Goal: Task Accomplishment & Management: Use online tool/utility

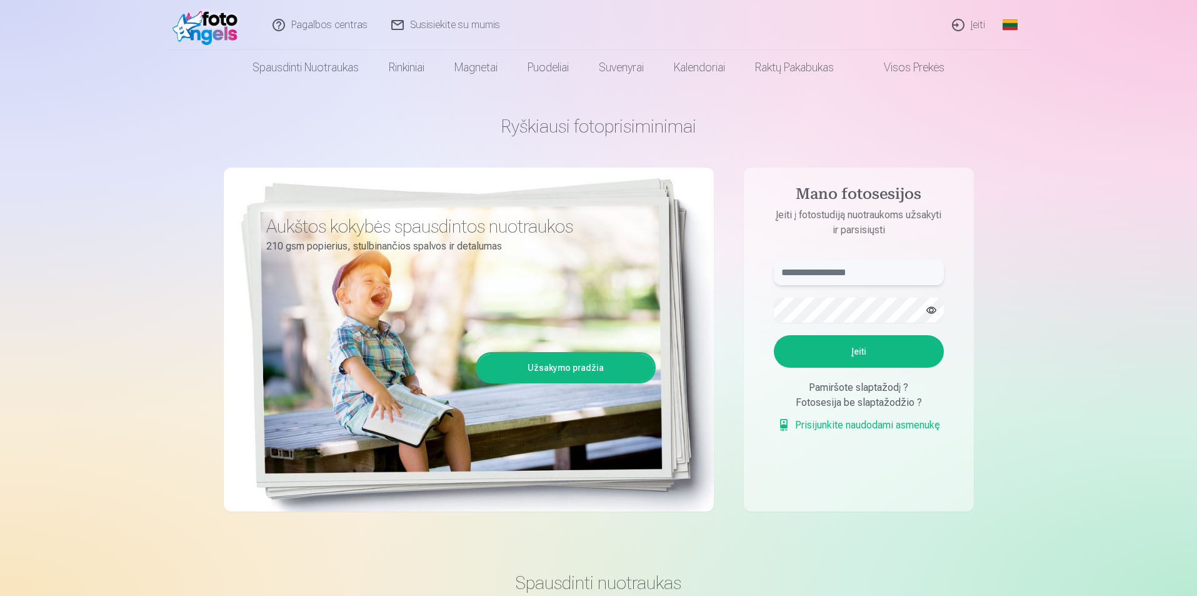
click at [869, 269] on input "text" at bounding box center [859, 272] width 170 height 25
type input "**********"
click at [892, 356] on button "Įeiti" at bounding box center [859, 351] width 170 height 33
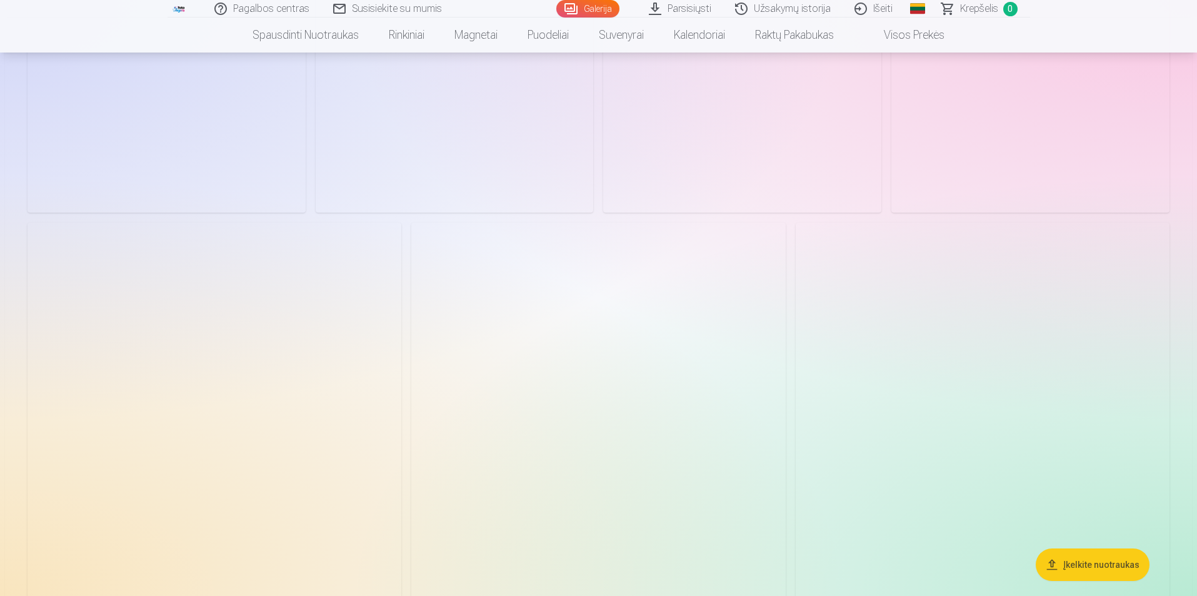
scroll to position [625, 0]
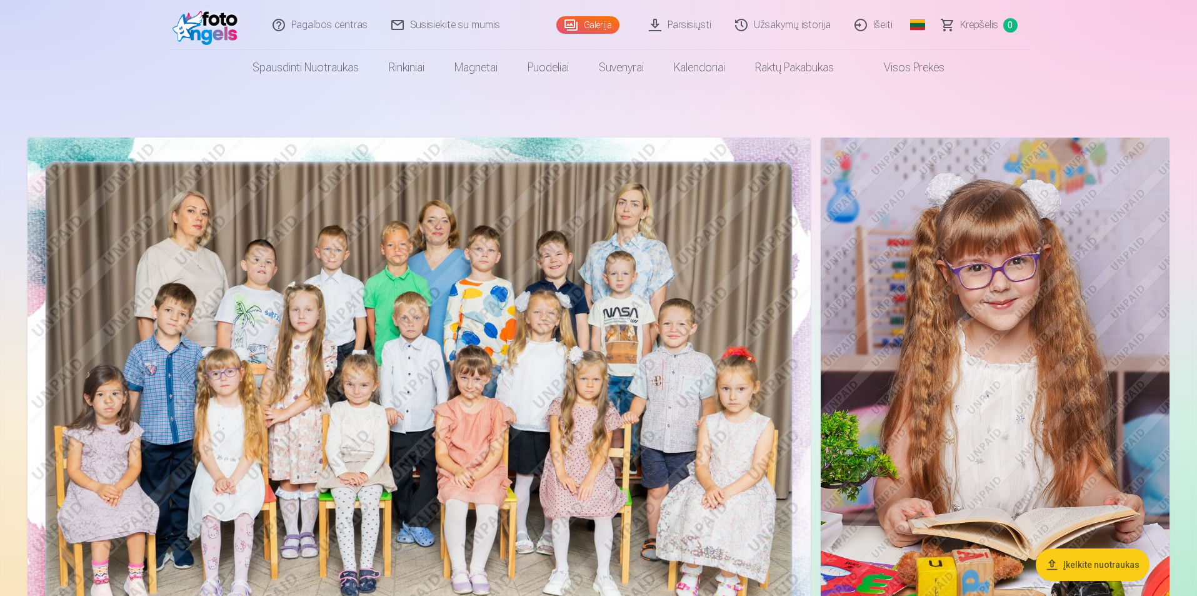
click at [897, 213] on img at bounding box center [995, 399] width 349 height 523
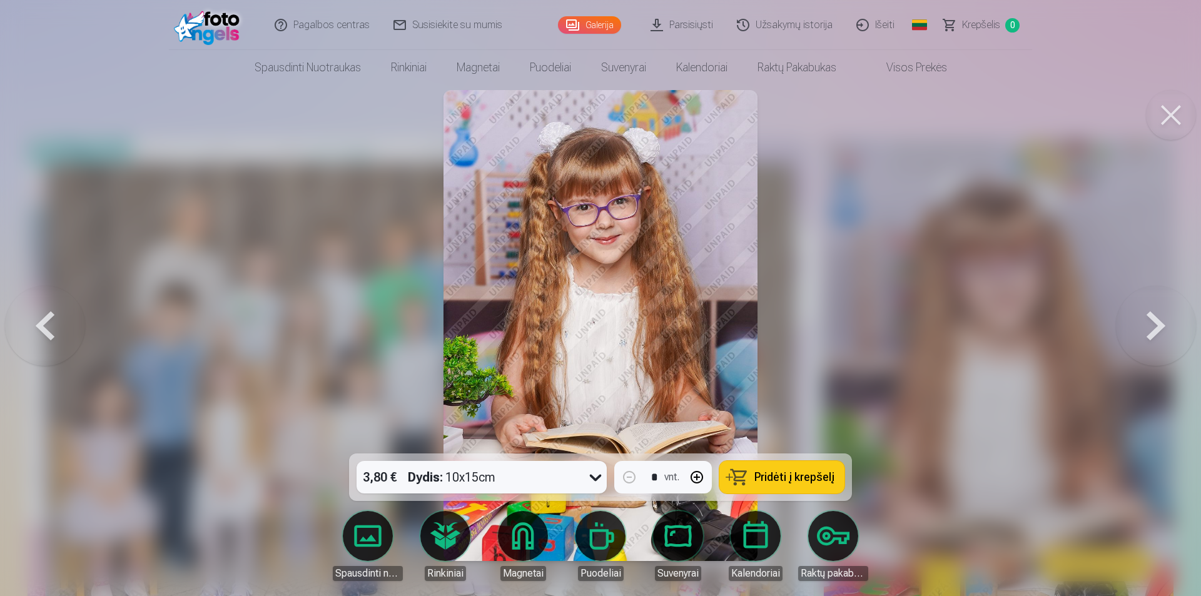
click at [1169, 323] on button at bounding box center [1155, 325] width 80 height 231
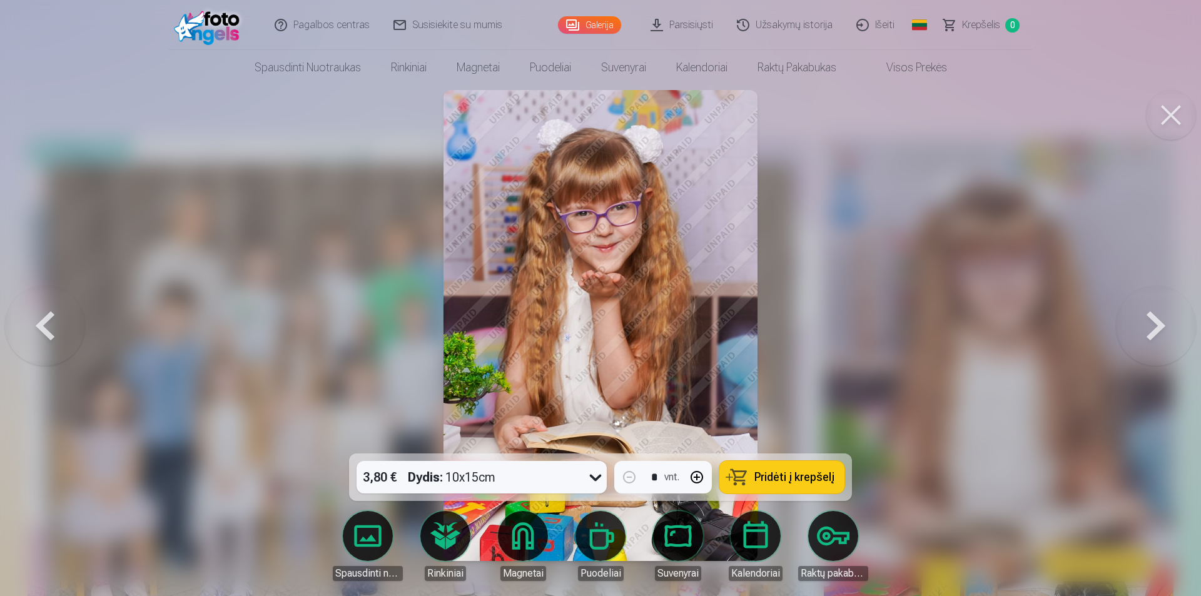
click at [1169, 323] on button at bounding box center [1155, 325] width 80 height 231
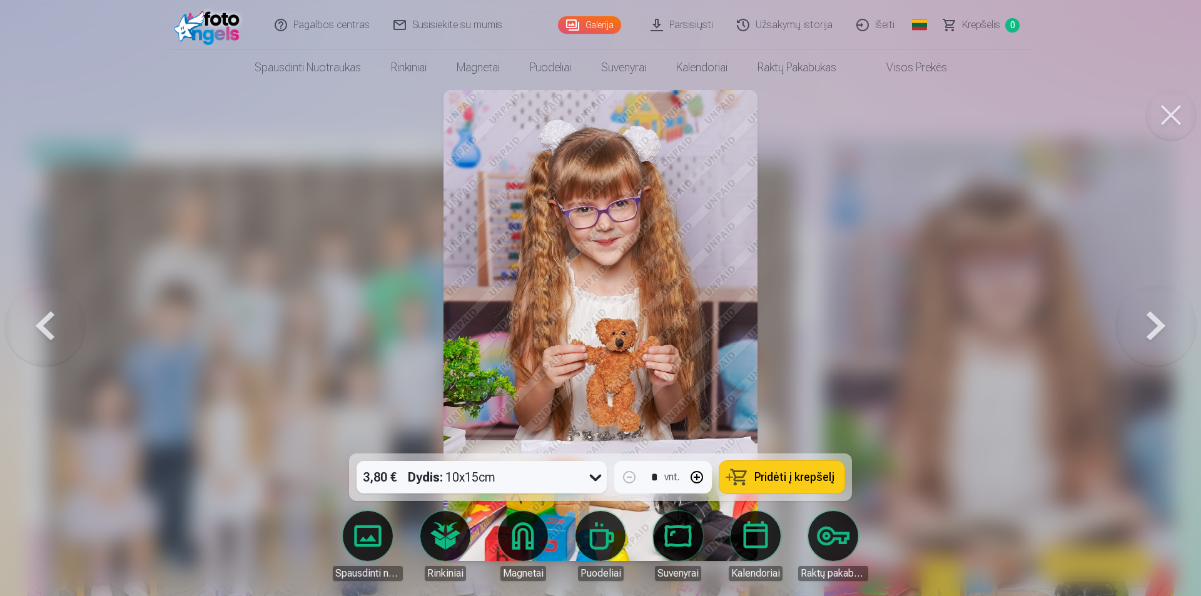
click at [1169, 323] on button at bounding box center [1155, 325] width 80 height 231
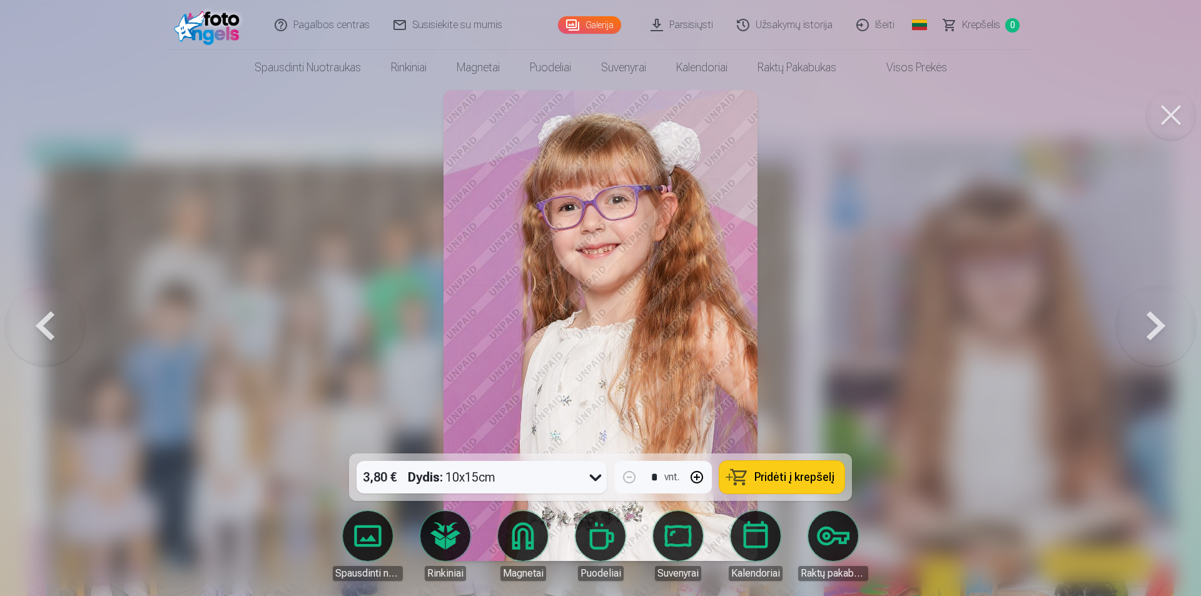
click at [1169, 323] on button at bounding box center [1155, 325] width 80 height 231
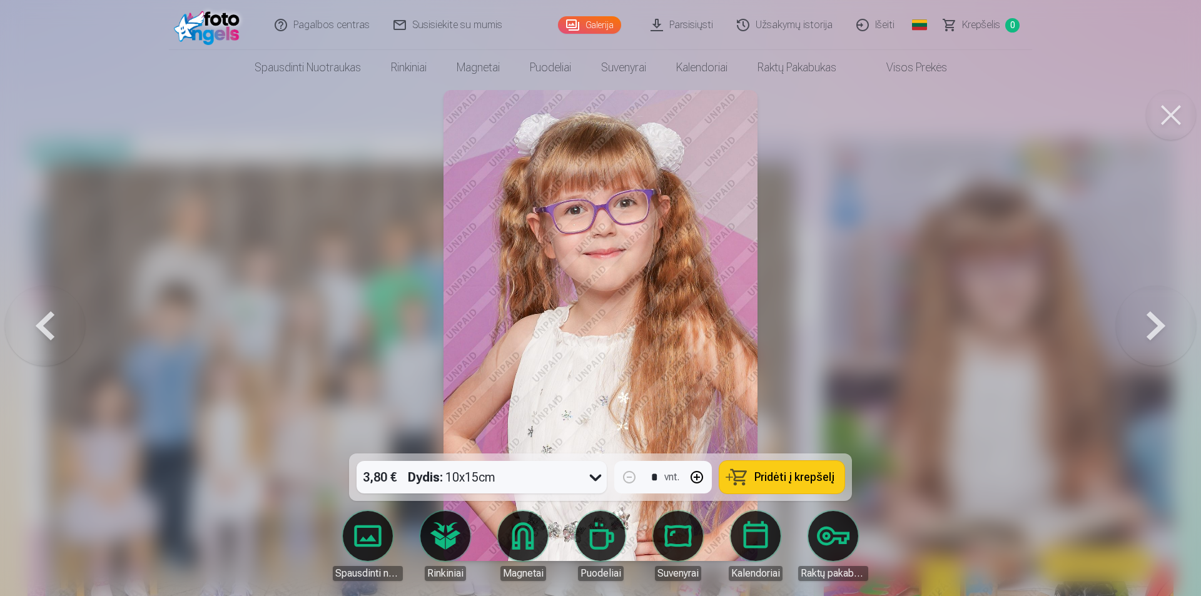
click at [1169, 323] on button at bounding box center [1155, 325] width 80 height 231
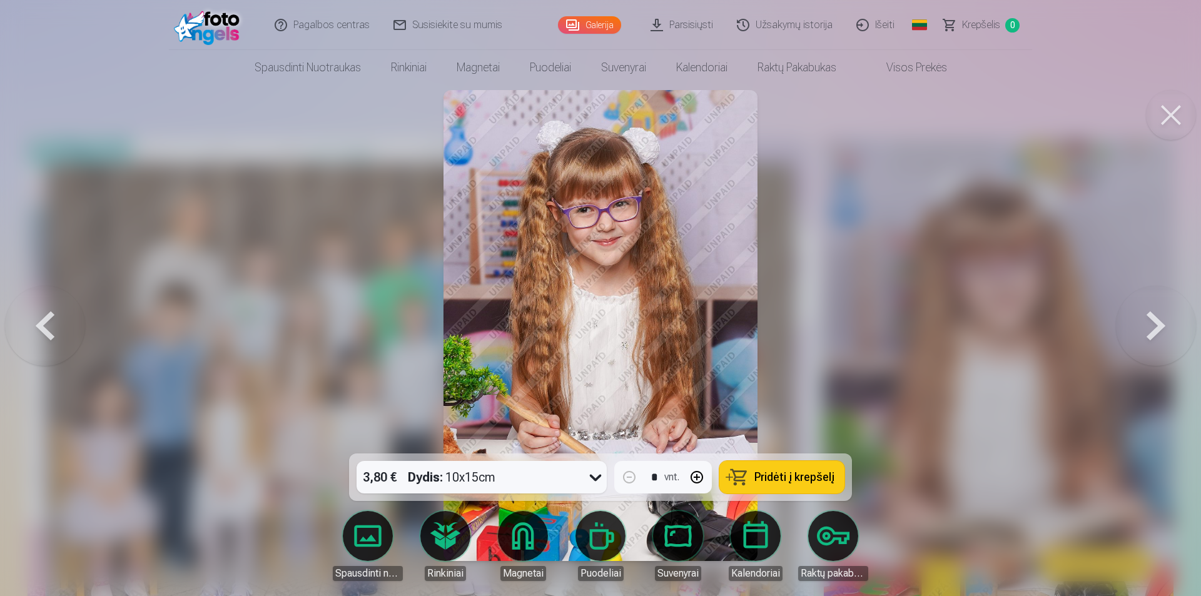
click at [1169, 323] on button at bounding box center [1155, 325] width 80 height 231
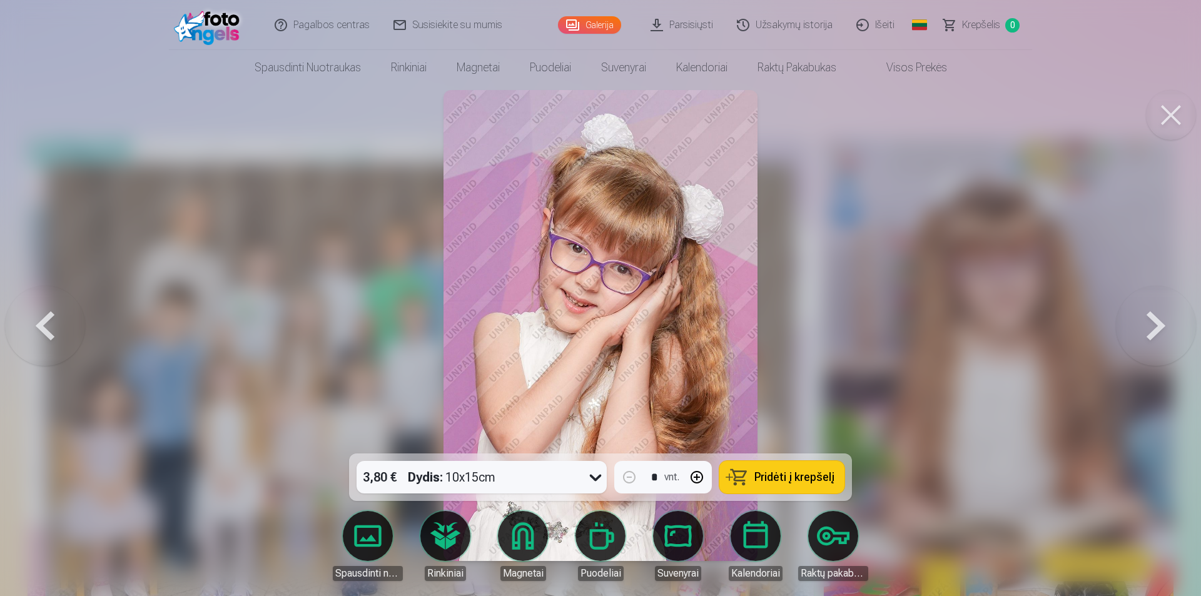
click at [1169, 323] on button at bounding box center [1155, 325] width 80 height 231
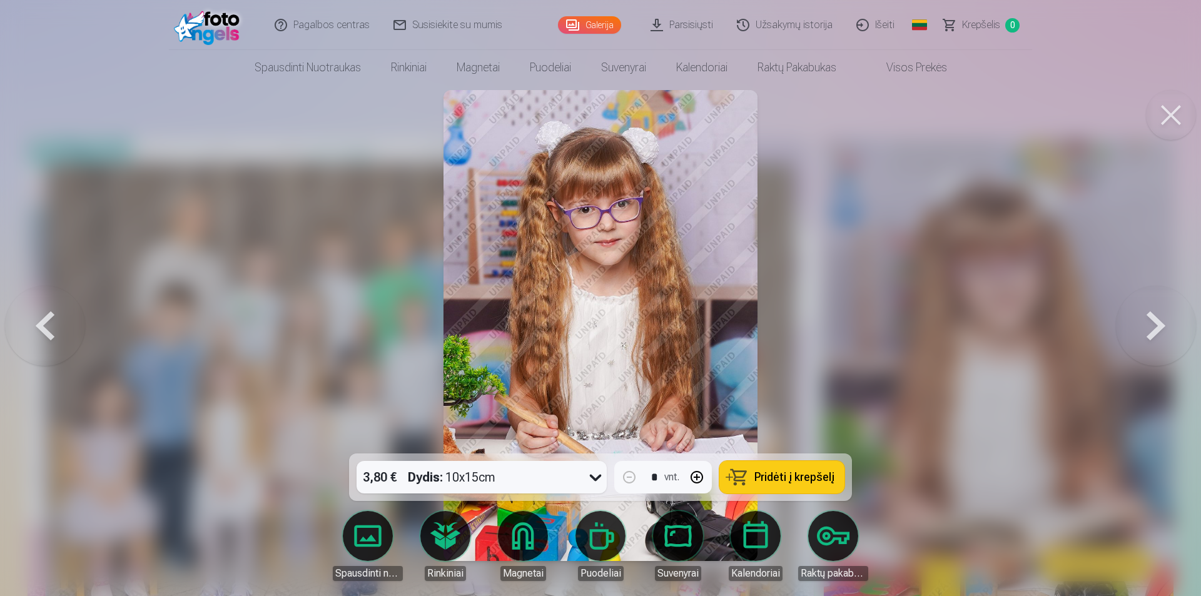
click at [1169, 323] on button at bounding box center [1155, 325] width 80 height 231
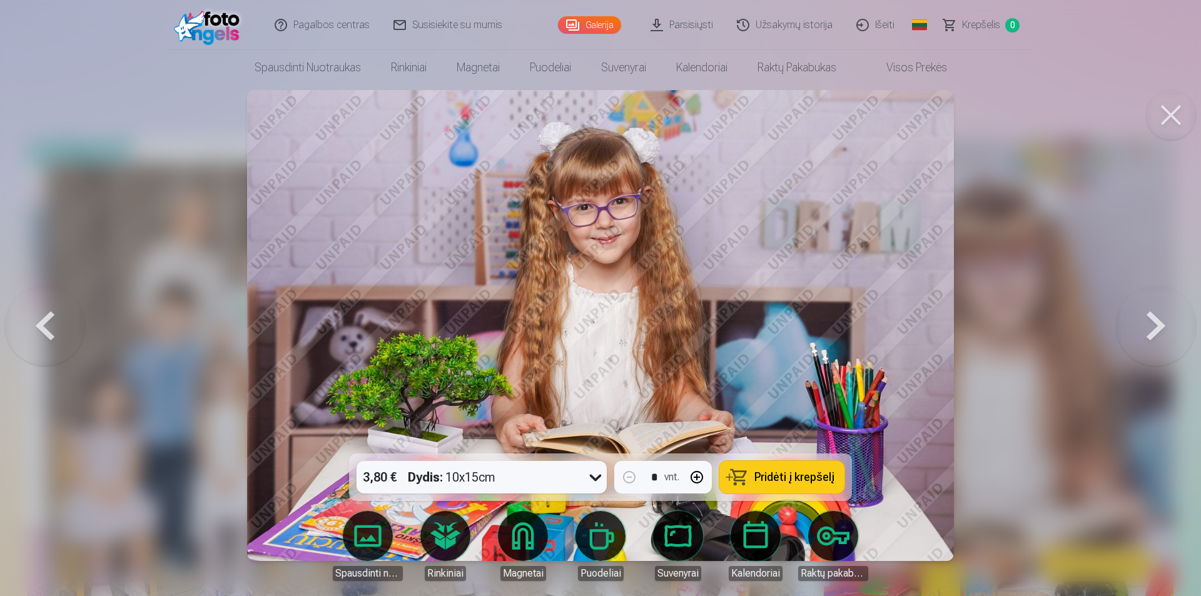
click at [1169, 323] on button at bounding box center [1155, 325] width 80 height 231
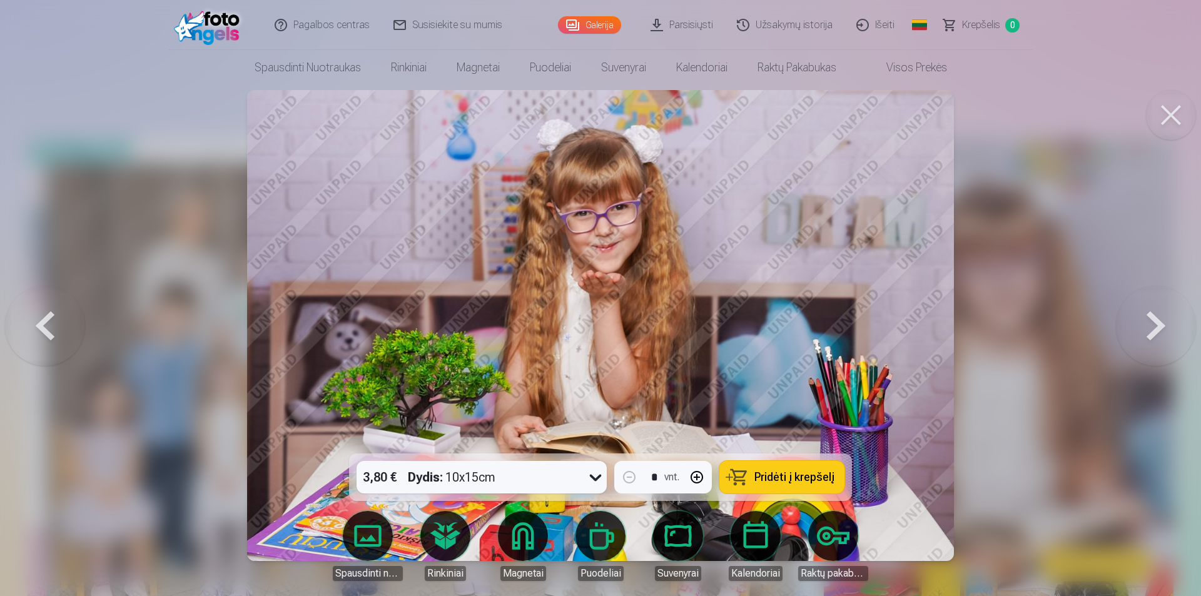
click at [1169, 323] on button at bounding box center [1155, 325] width 80 height 231
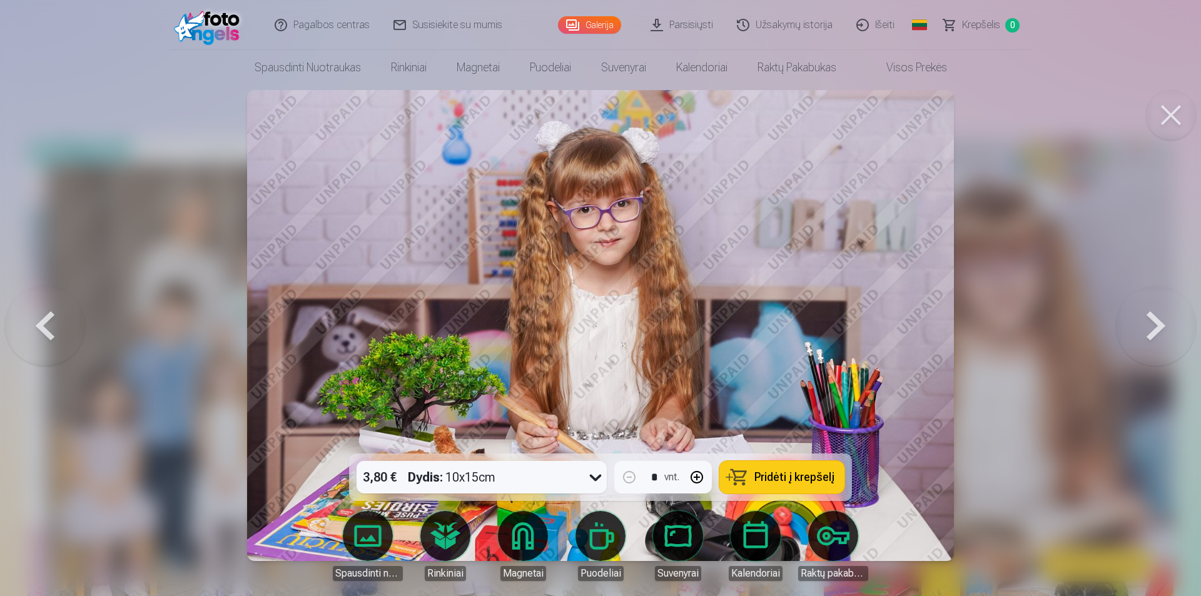
click at [1169, 323] on button at bounding box center [1155, 325] width 80 height 231
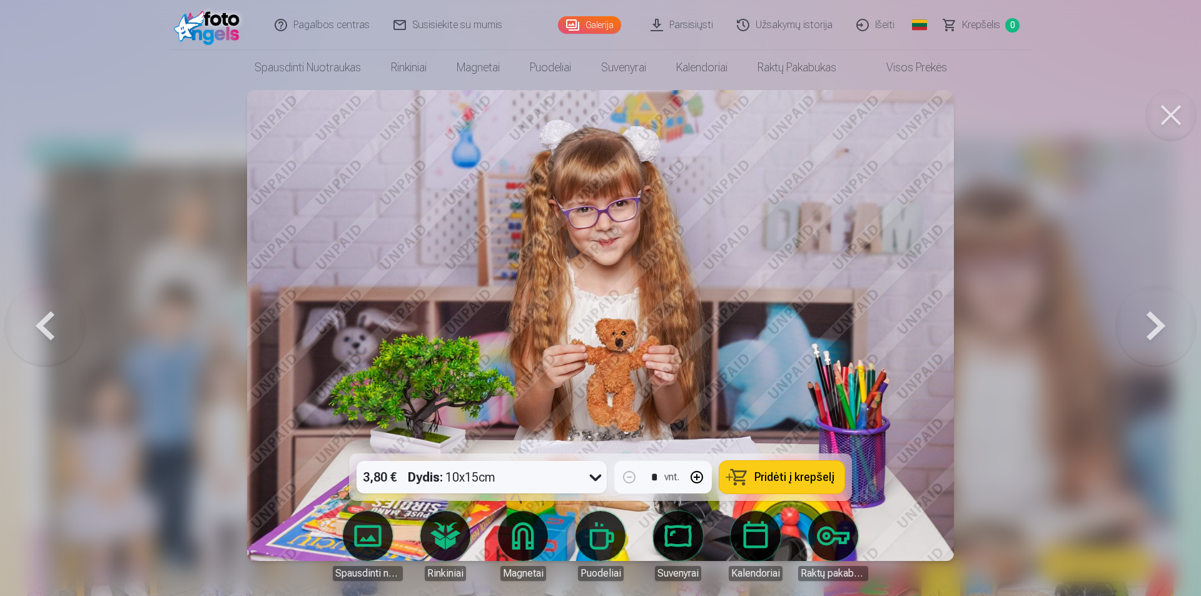
click at [1169, 323] on button at bounding box center [1155, 325] width 80 height 231
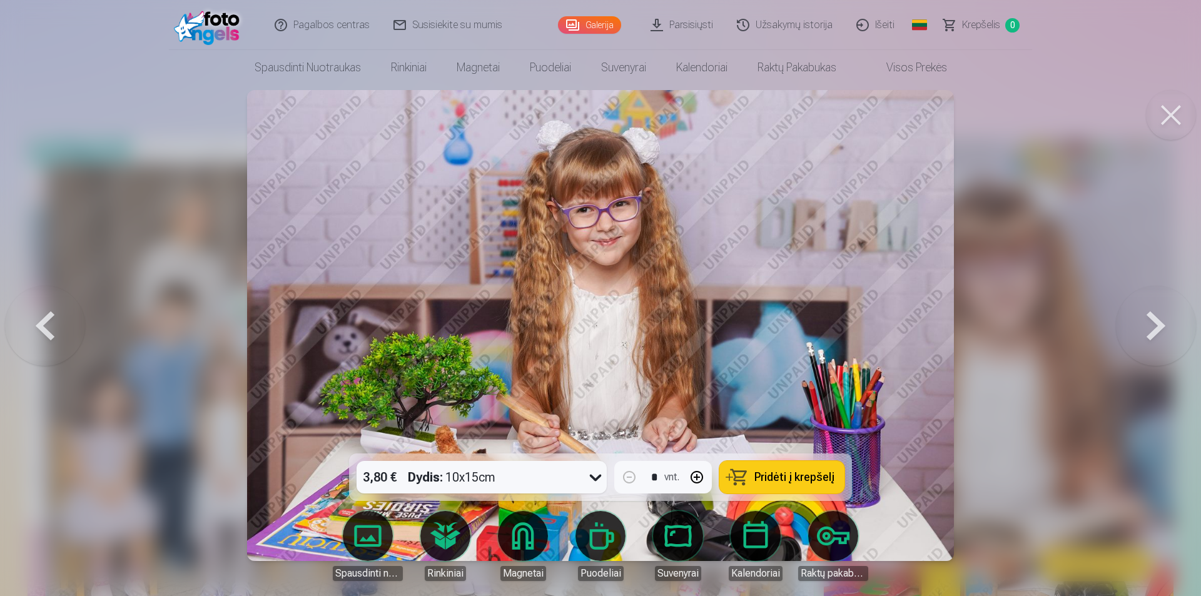
click at [1169, 323] on button at bounding box center [1155, 325] width 80 height 231
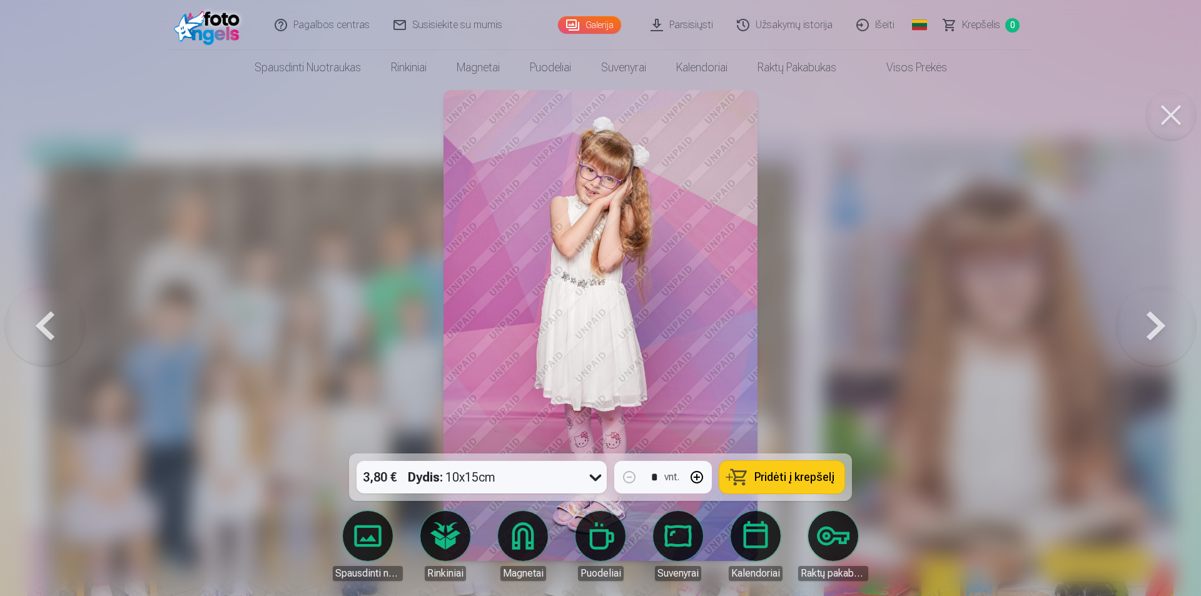
click at [1169, 323] on button at bounding box center [1155, 325] width 80 height 231
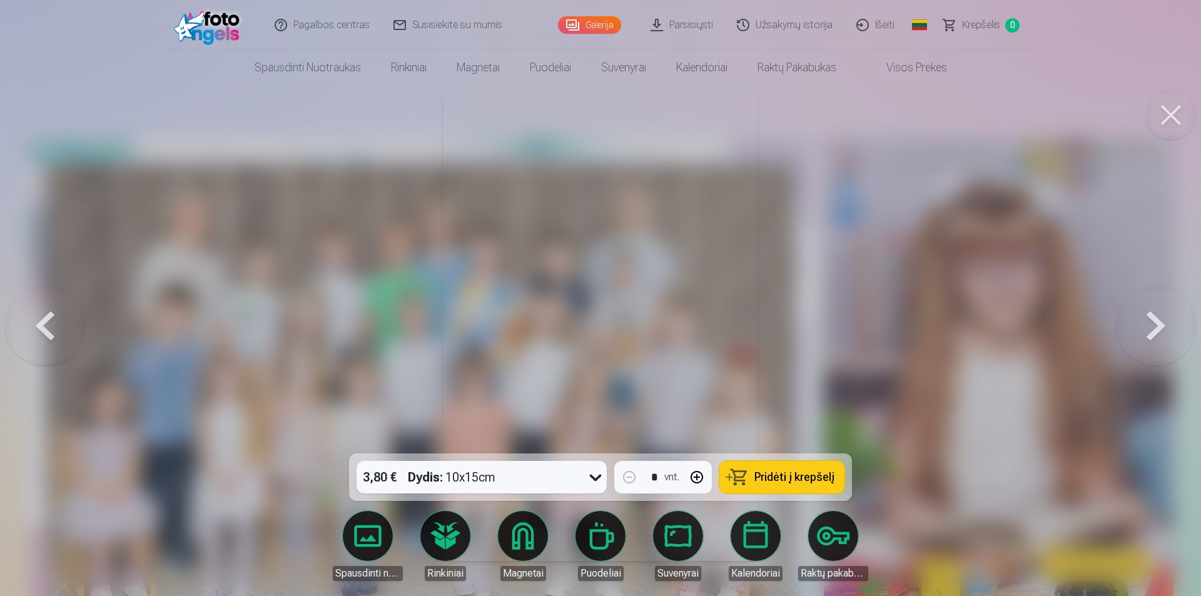
click at [1169, 323] on button at bounding box center [1155, 325] width 80 height 231
click at [1169, 323] on div at bounding box center [600, 298] width 1201 height 596
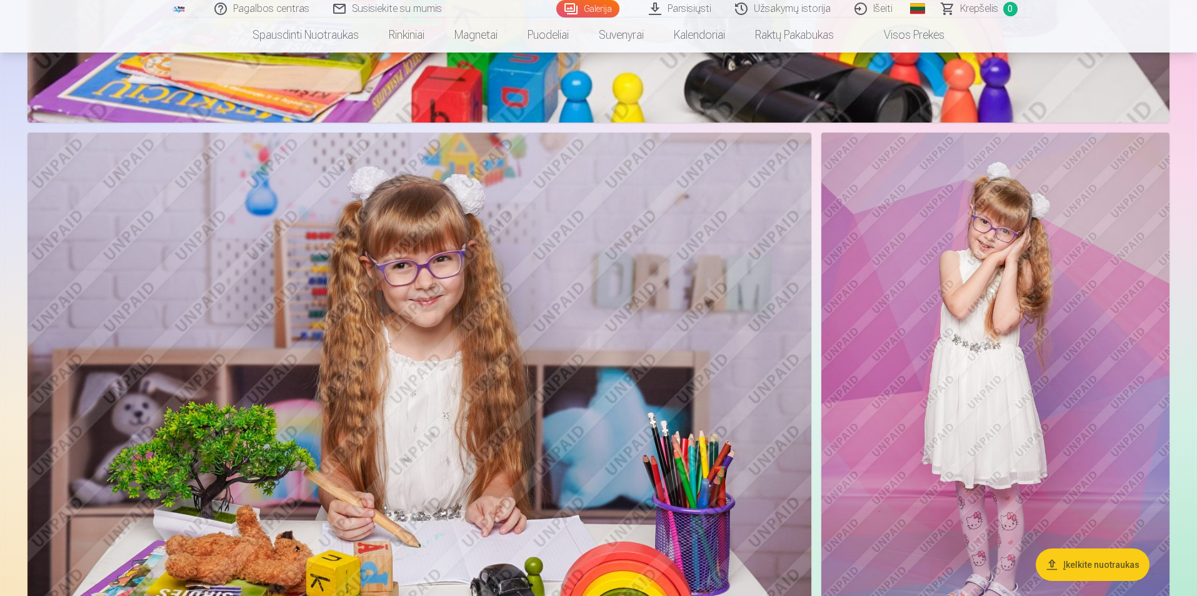
scroll to position [4627, 0]
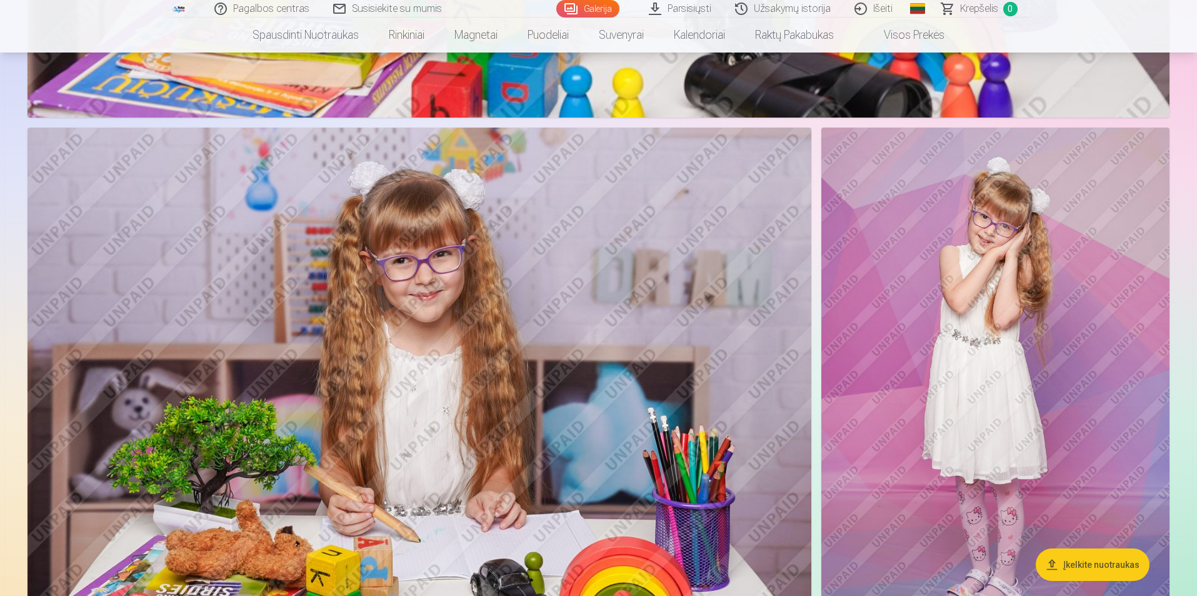
click at [600, 317] on img at bounding box center [420, 389] width 784 height 523
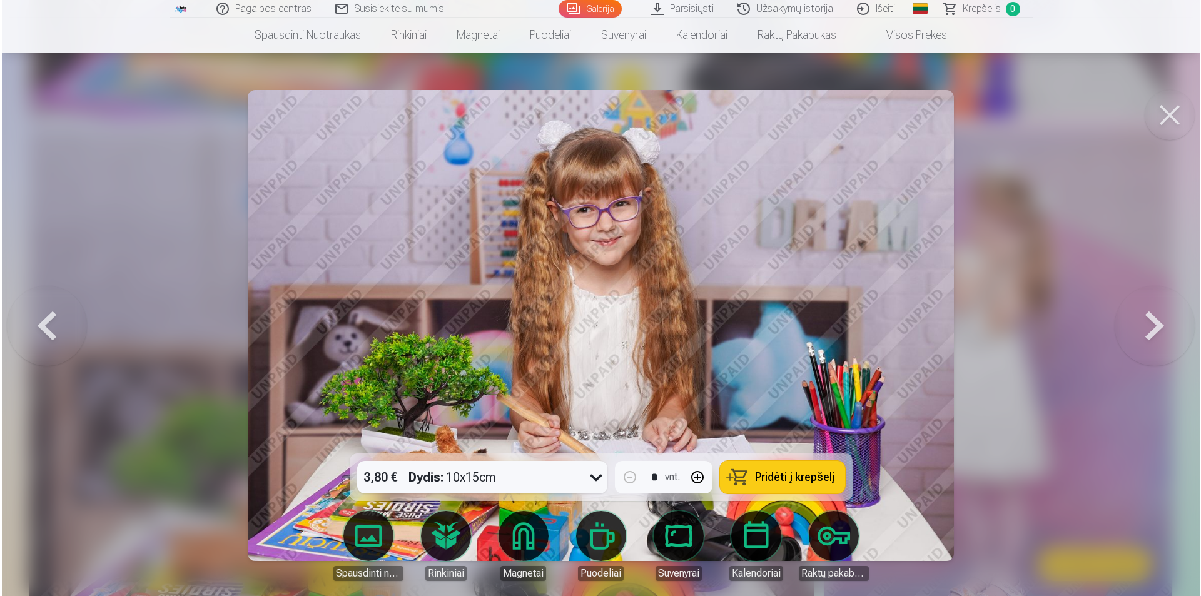
scroll to position [4637, 0]
click at [592, 480] on icon at bounding box center [595, 477] width 20 height 20
click at [1170, 121] on button at bounding box center [1171, 115] width 50 height 50
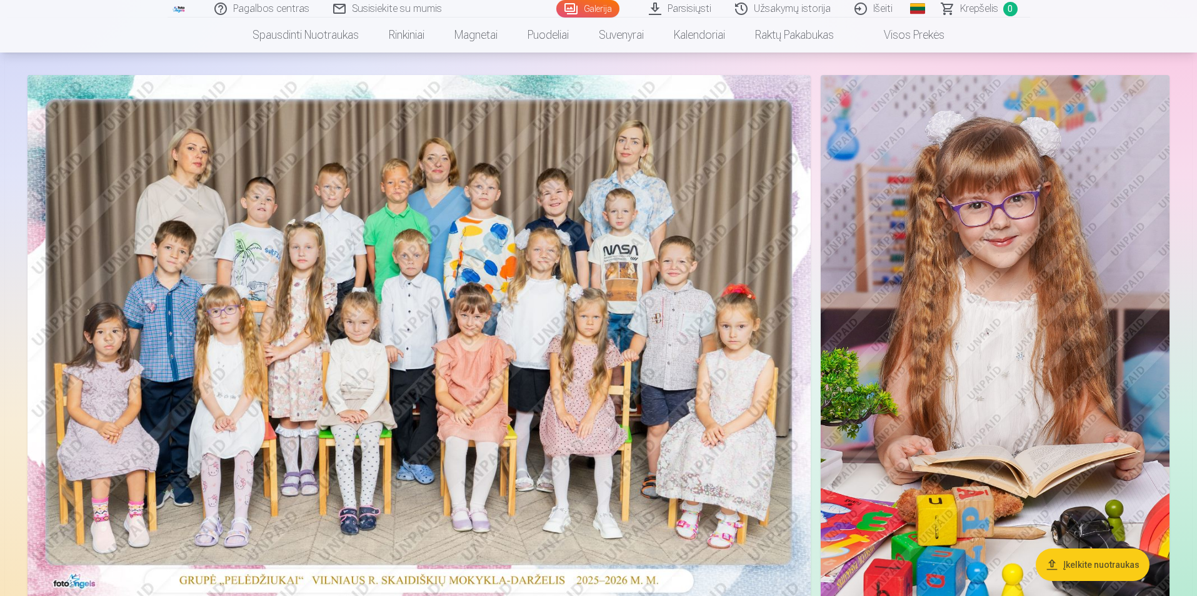
scroll to position [125, 0]
